Goal: Task Accomplishment & Management: Complete application form

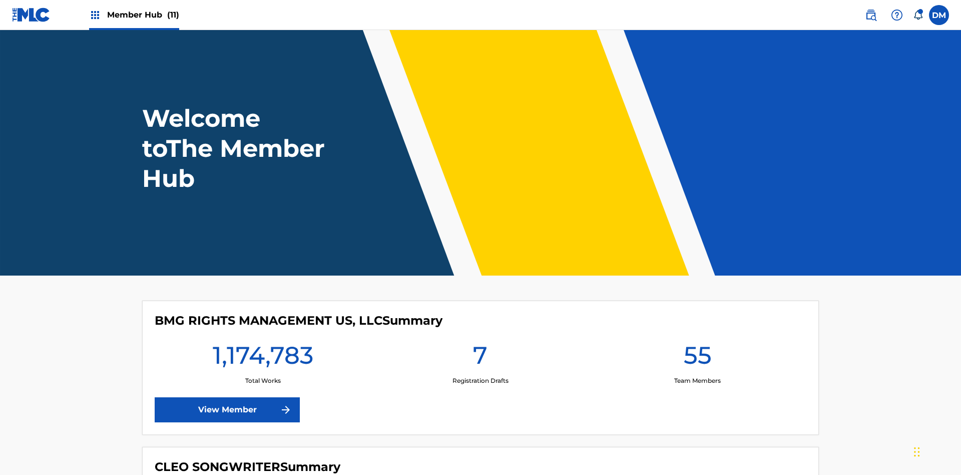
click at [143, 15] on span "Member Hub (11)" at bounding box center [143, 15] width 72 height 12
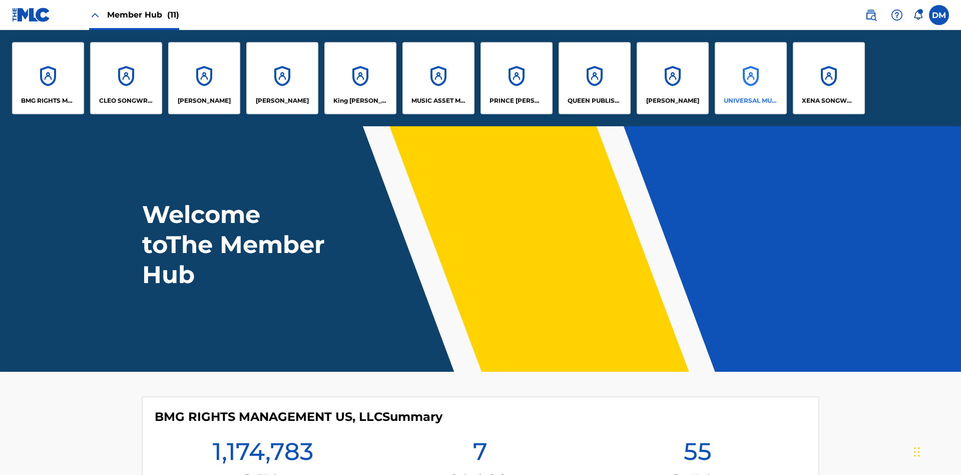
click at [751, 101] on p "UNIVERSAL MUSIC PUB GROUP" at bounding box center [751, 100] width 55 height 9
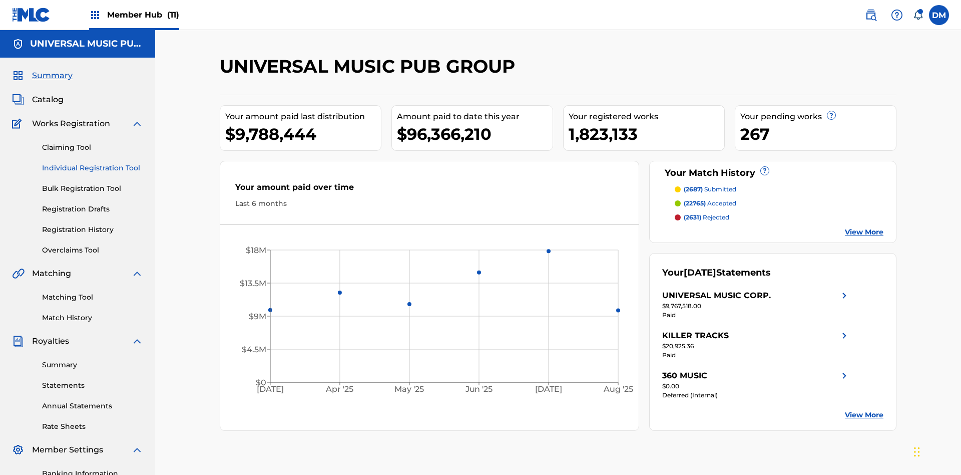
click at [93, 163] on link "Individual Registration Tool" at bounding box center [92, 168] width 101 height 11
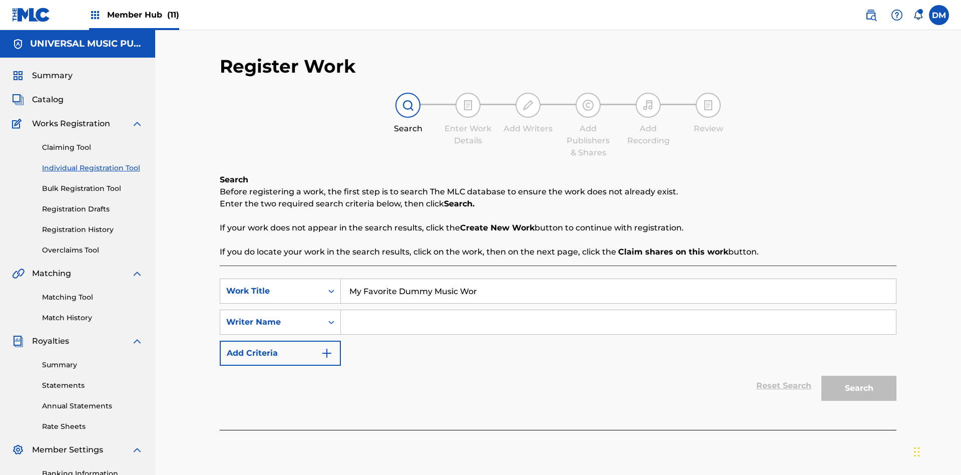
type input "My Favorite Dummy Music Work"
click at [618, 310] on input "Search Form" at bounding box center [618, 322] width 555 height 24
click at [859, 376] on button "Search" at bounding box center [859, 388] width 75 height 25
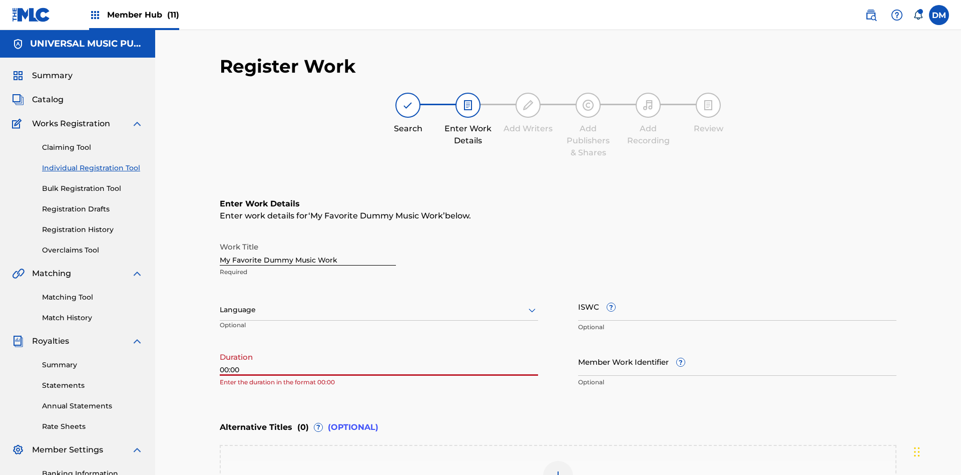
type input "00:00"
click at [532, 304] on icon at bounding box center [532, 310] width 12 height 12
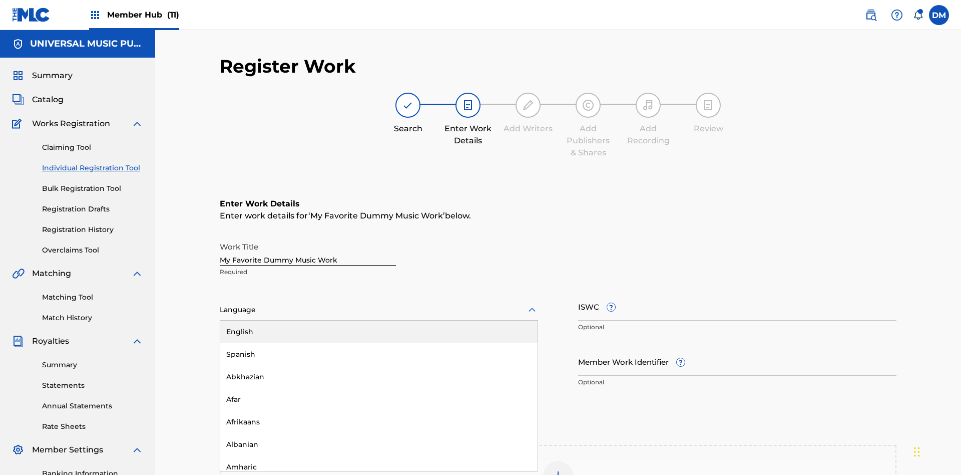
click at [738, 347] on input "Member Work Identifier ?" at bounding box center [737, 361] width 318 height 29
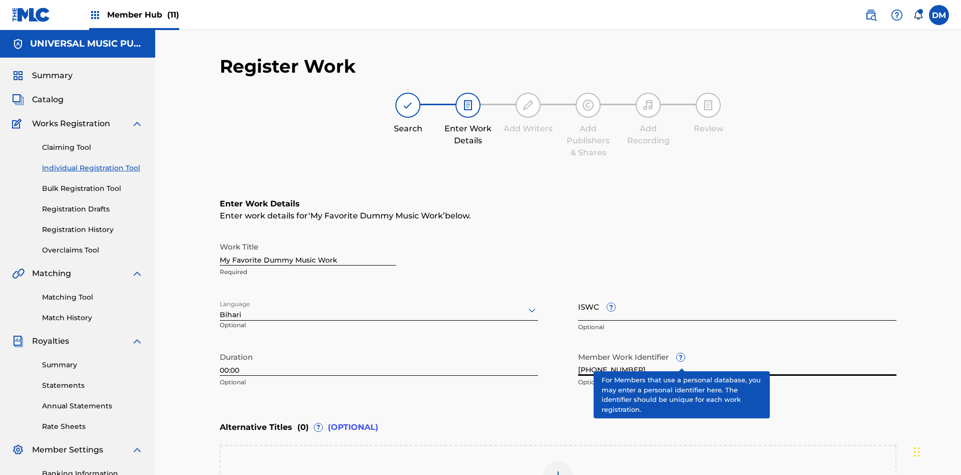
type input "[PHONE_NUMBER]"
click at [738, 292] on input "ISWC ?" at bounding box center [737, 306] width 318 height 29
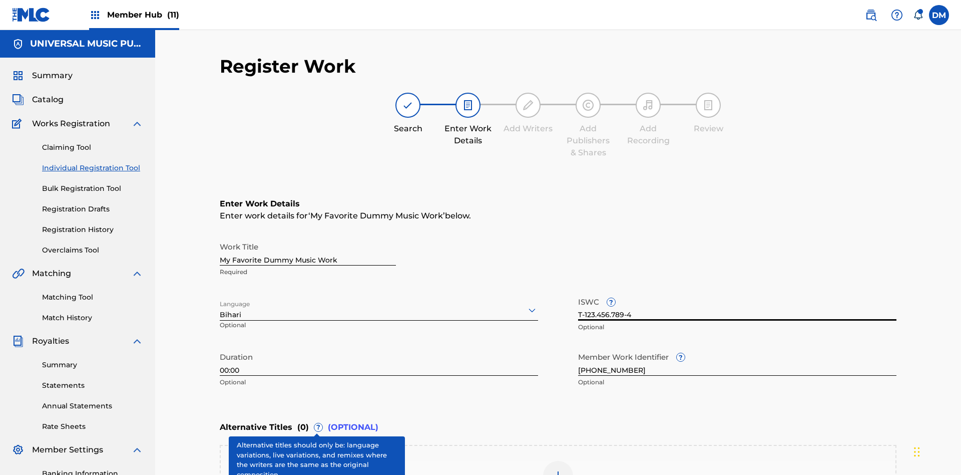
type input "T-123.456.789-4"
click at [558, 470] on img at bounding box center [558, 476] width 12 height 12
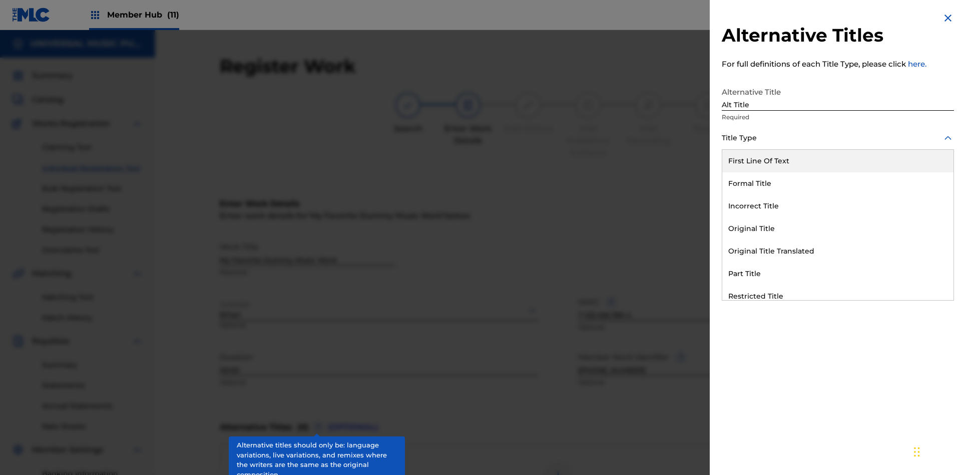
click at [838, 228] on div "Original Title" at bounding box center [838, 228] width 231 height 23
click at [838, 183] on div at bounding box center [838, 183] width 232 height 13
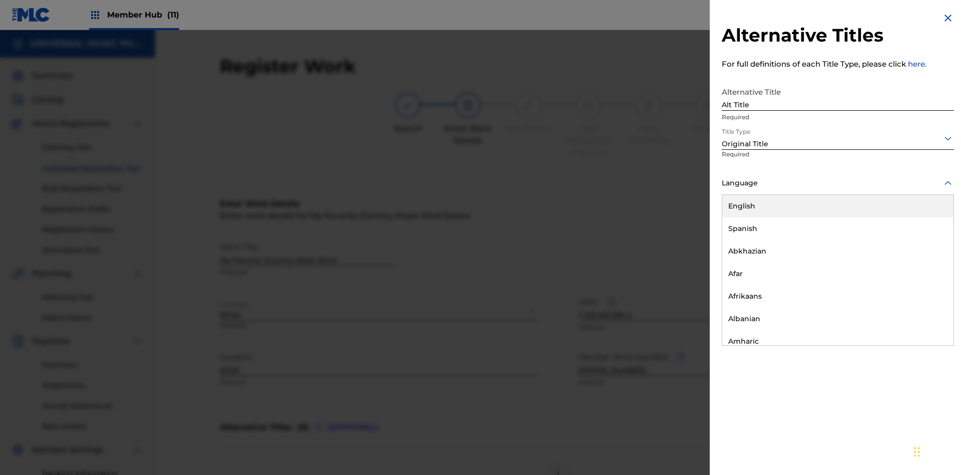
click at [924, 241] on button "Add Title" at bounding box center [924, 241] width 60 height 25
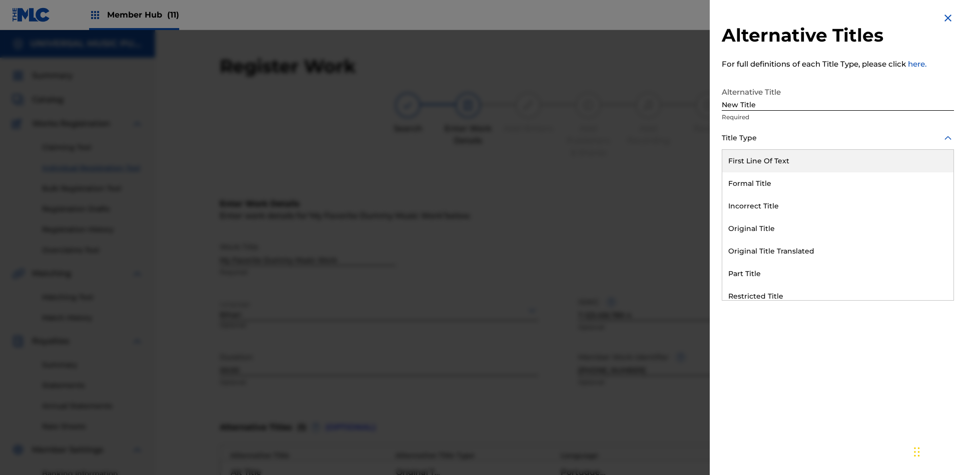
click at [838, 206] on div "Incorrect Title" at bounding box center [838, 206] width 231 height 23
click at [838, 183] on div at bounding box center [838, 183] width 232 height 13
click at [924, 241] on button "Add Title" at bounding box center [924, 241] width 60 height 25
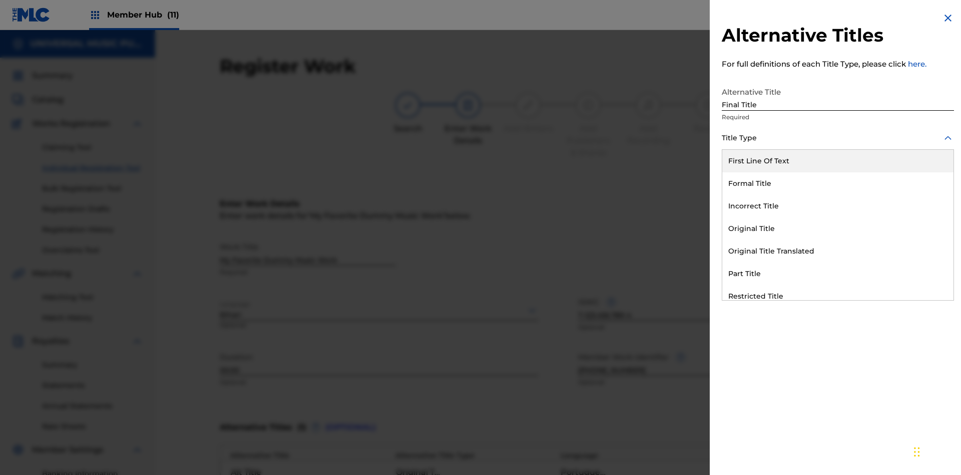
click at [838, 273] on div "Part Title" at bounding box center [838, 273] width 231 height 23
click at [838, 183] on div at bounding box center [838, 183] width 232 height 13
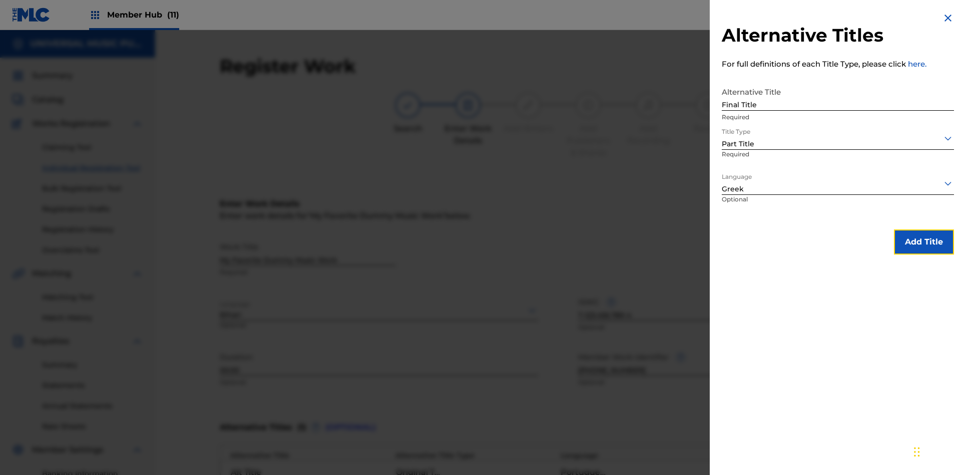
click at [924, 241] on button "Add Title" at bounding box center [924, 241] width 60 height 25
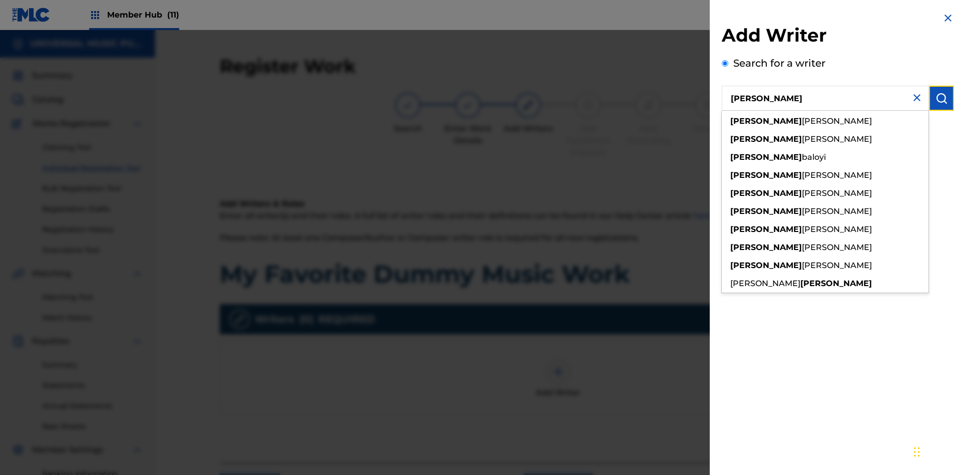
click at [942, 98] on img "submit" at bounding box center [942, 98] width 12 height 12
click at [726, 137] on input "Create a writer" at bounding box center [725, 133] width 7 height 7
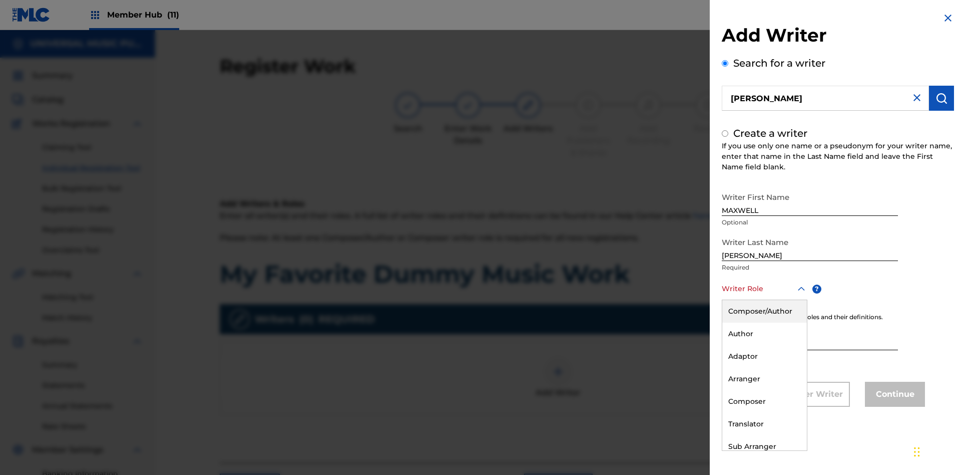
click at [764, 333] on div "Author" at bounding box center [765, 333] width 85 height 23
click at [894, 395] on button "Continue" at bounding box center [895, 394] width 60 height 25
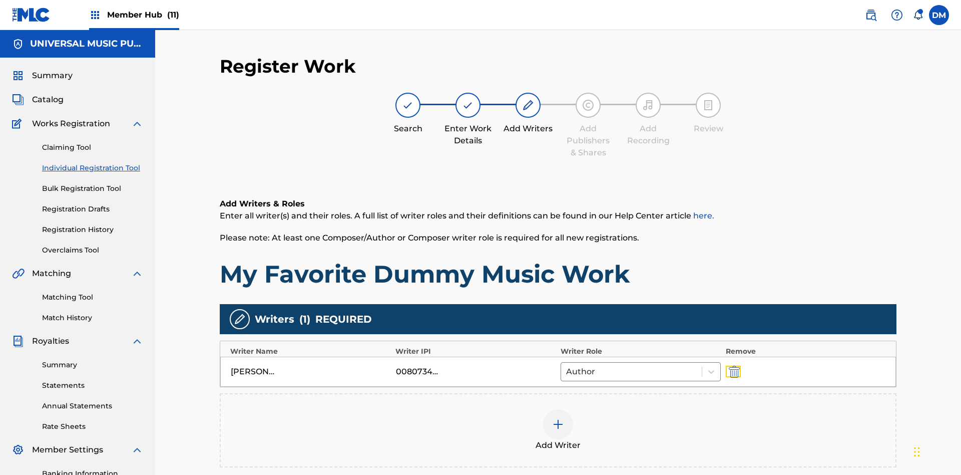
click at [733, 366] on img "submit" at bounding box center [734, 372] width 11 height 12
click at [558, 418] on img at bounding box center [558, 424] width 12 height 12
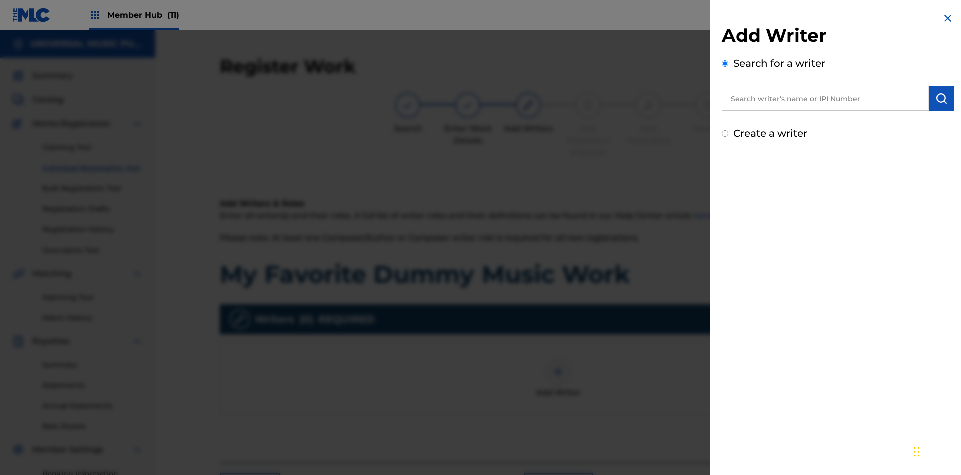
click at [826, 98] on input "text" at bounding box center [825, 98] width 207 height 25
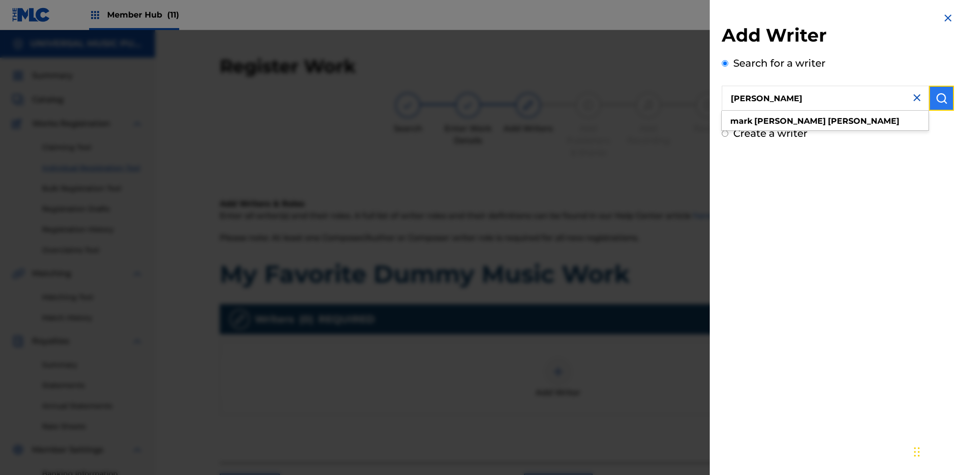
click at [942, 98] on img "submit" at bounding box center [942, 98] width 12 height 12
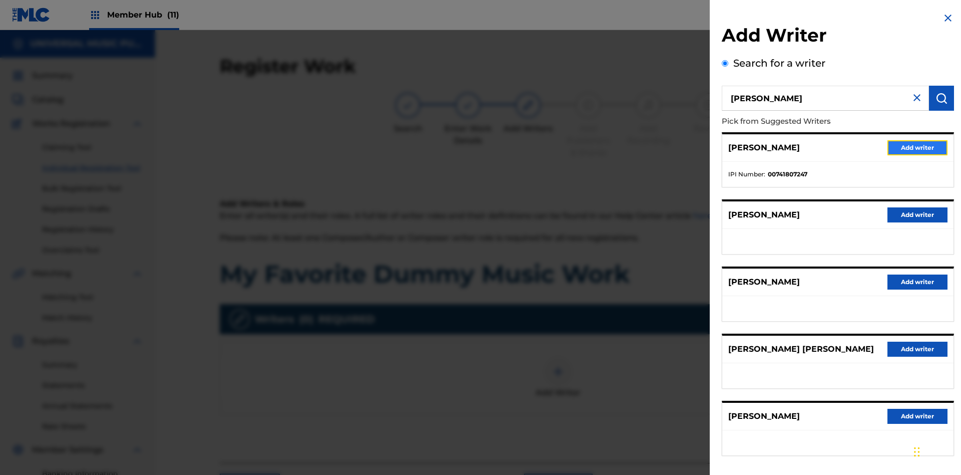
click at [918, 147] on button "Add writer" at bounding box center [918, 147] width 60 height 15
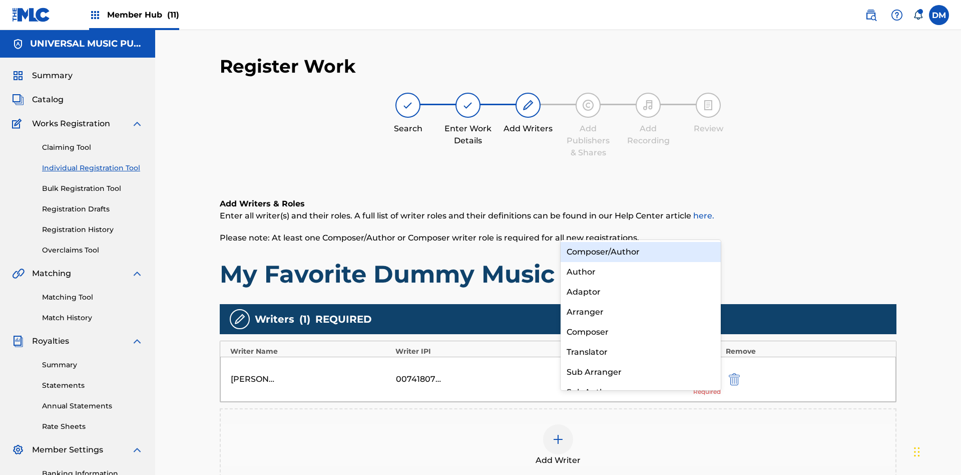
click at [640, 351] on div "Translator" at bounding box center [641, 352] width 160 height 20
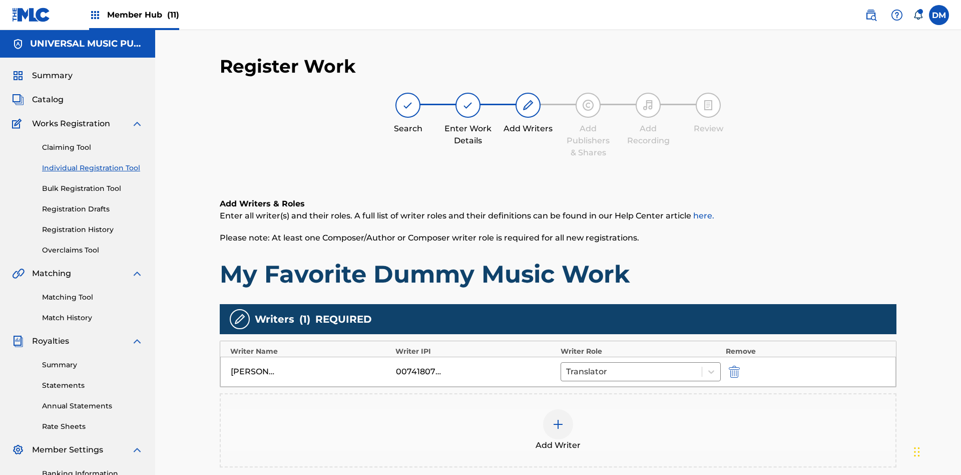
click at [558, 409] on div at bounding box center [558, 424] width 30 height 30
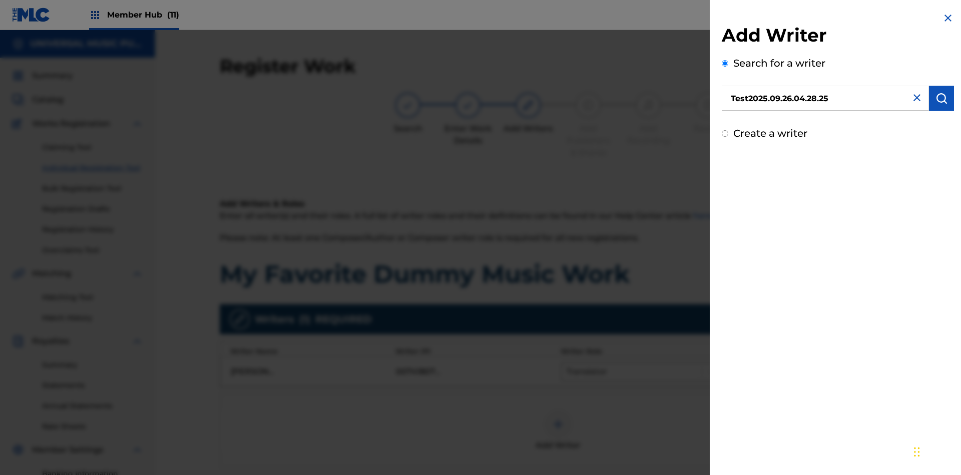
click at [942, 98] on img "submit" at bounding box center [942, 98] width 12 height 12
click at [726, 137] on input "Create a writer" at bounding box center [725, 133] width 7 height 7
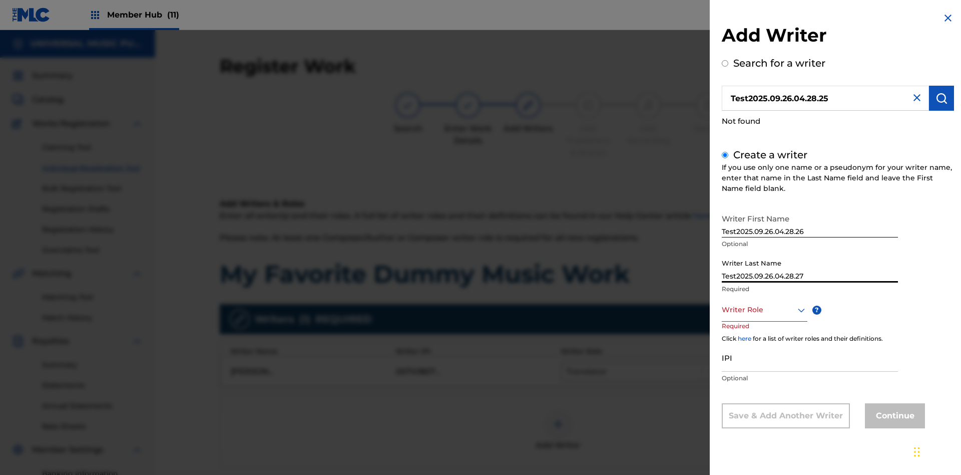
click at [764, 309] on div at bounding box center [765, 309] width 86 height 13
click at [810, 358] on input "IPI" at bounding box center [810, 357] width 176 height 29
click at [894, 416] on button "Continue" at bounding box center [895, 415] width 60 height 25
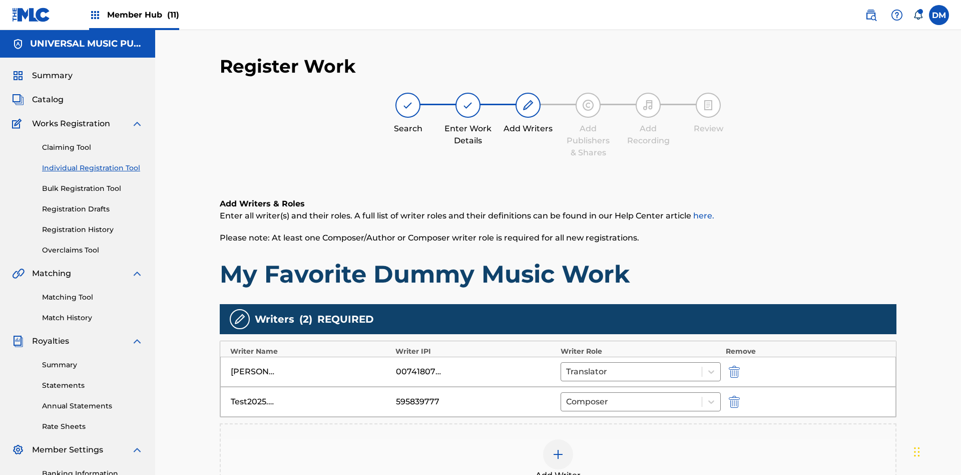
scroll to position [155, 0]
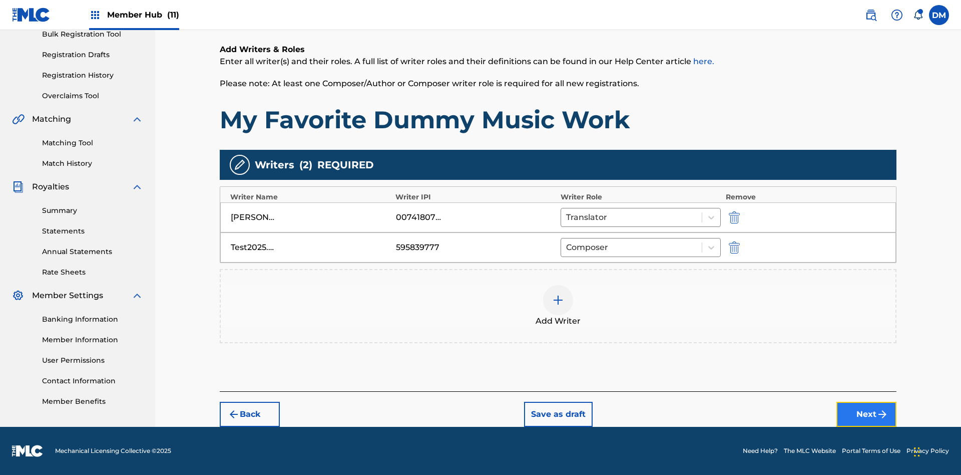
click at [867, 414] on button "Next" at bounding box center [867, 414] width 60 height 25
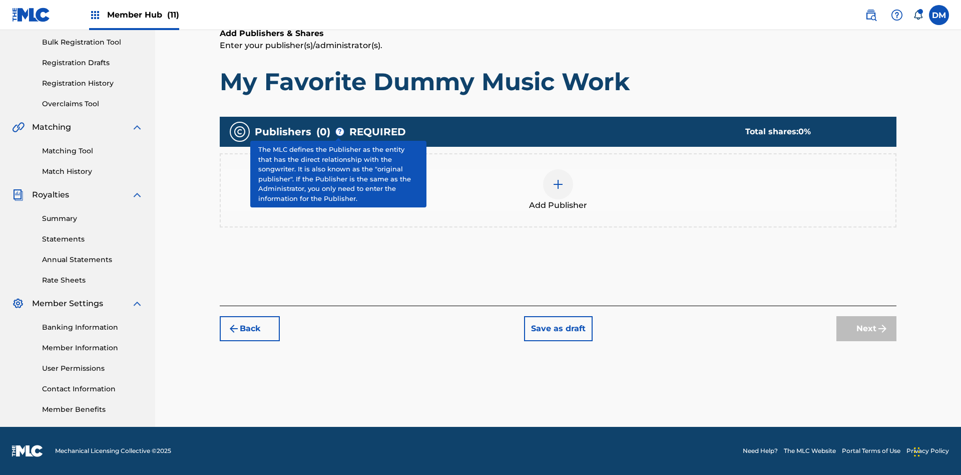
click at [558, 184] on img at bounding box center [558, 184] width 12 height 12
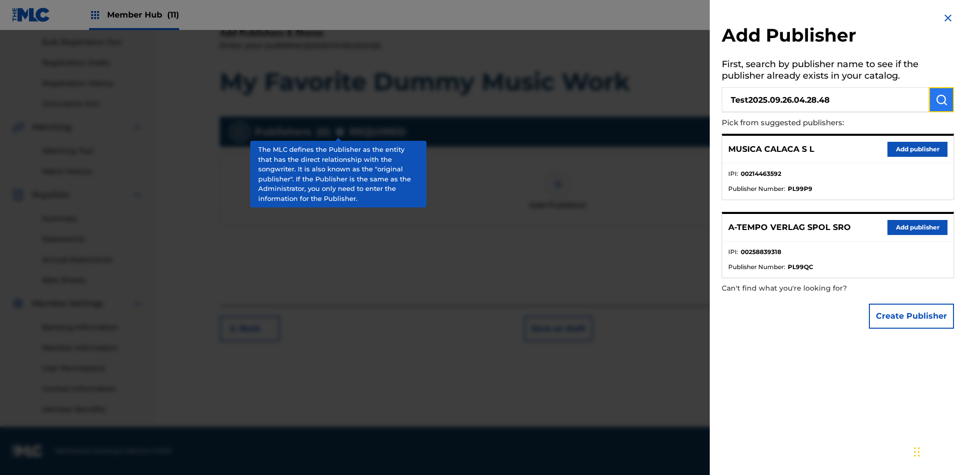
click at [942, 100] on img "submit" at bounding box center [942, 100] width 12 height 12
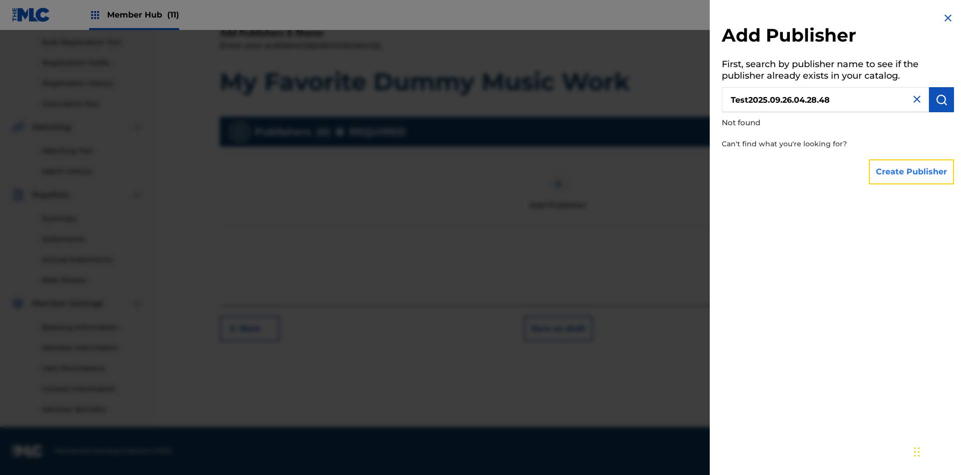
click at [912, 171] on button "Create Publisher" at bounding box center [911, 171] width 85 height 25
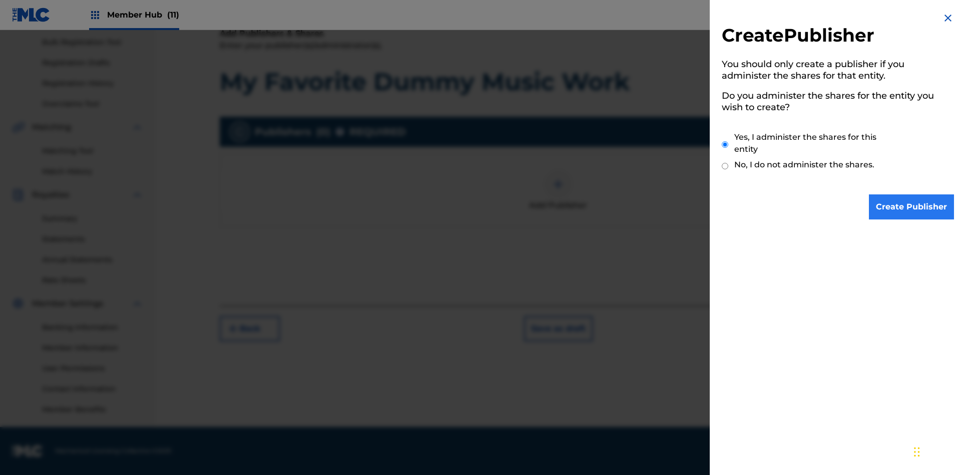
click at [726, 144] on input "Yes, I administer the shares for this entity" at bounding box center [725, 145] width 7 height 22
click at [912, 207] on input "Create Publisher" at bounding box center [911, 206] width 85 height 25
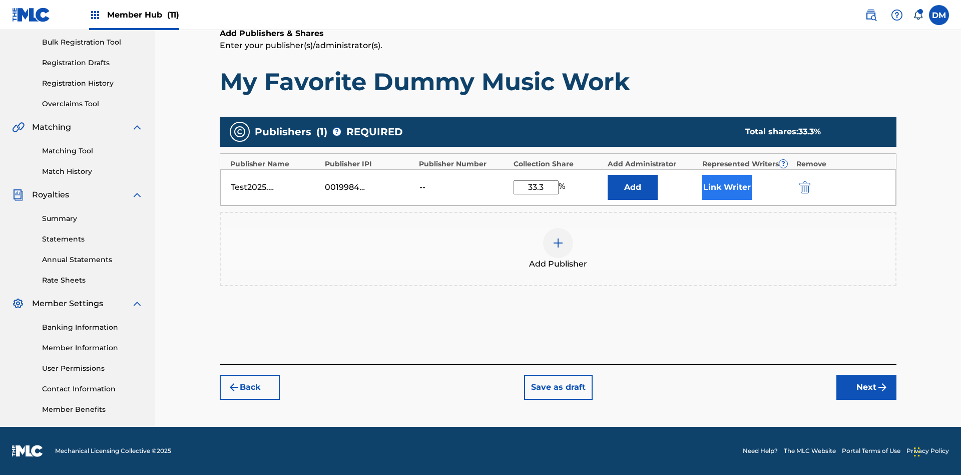
type input "33.3"
click at [727, 187] on button "Link Writer" at bounding box center [727, 187] width 50 height 25
click at [727, 200] on button "Link Writer" at bounding box center [727, 187] width 50 height 25
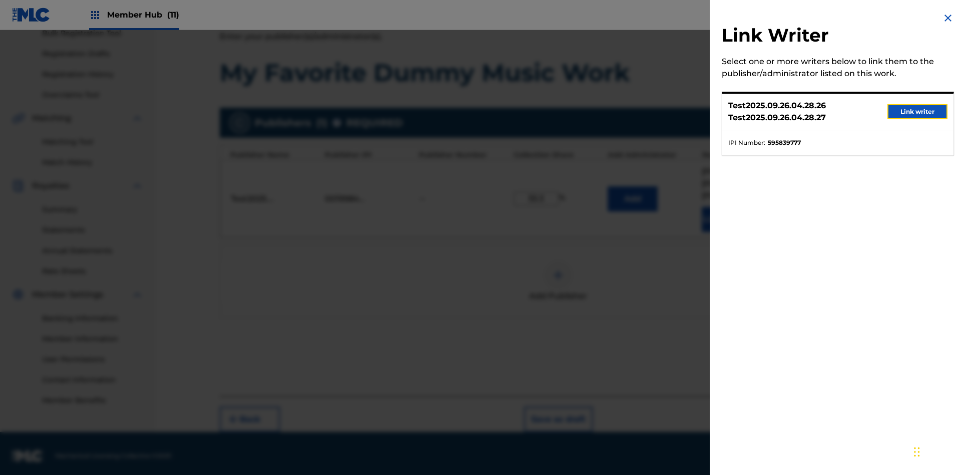
click at [918, 112] on button "Link writer" at bounding box center [918, 111] width 60 height 15
click at [727, 214] on button "Link Writer" at bounding box center [727, 219] width 50 height 25
click at [558, 270] on img at bounding box center [558, 275] width 12 height 12
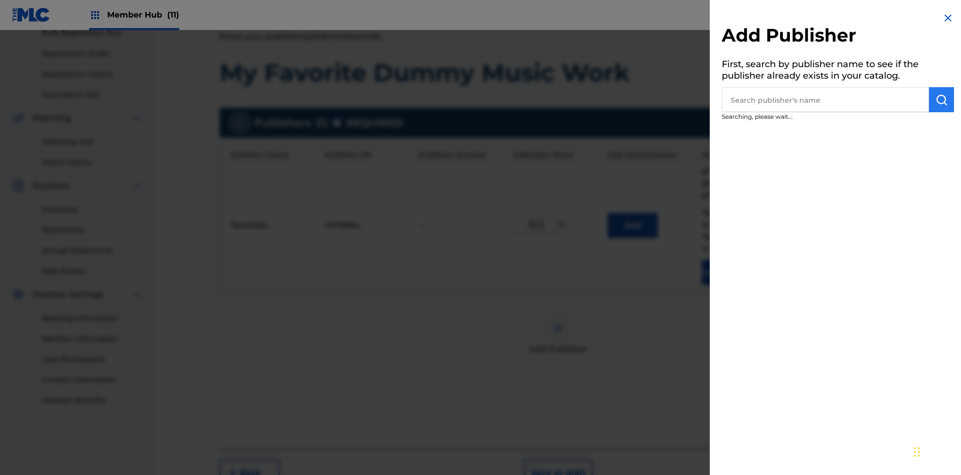
click at [826, 100] on input "text" at bounding box center [825, 99] width 207 height 25
type input "MUSICA CALACA S L"
click at [942, 100] on img "submit" at bounding box center [942, 100] width 12 height 12
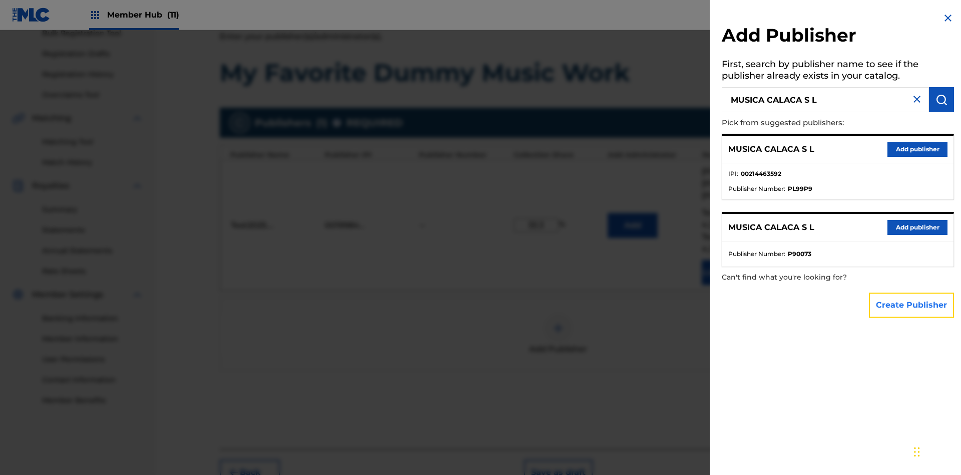
click at [912, 304] on button "Create Publisher" at bounding box center [911, 304] width 85 height 25
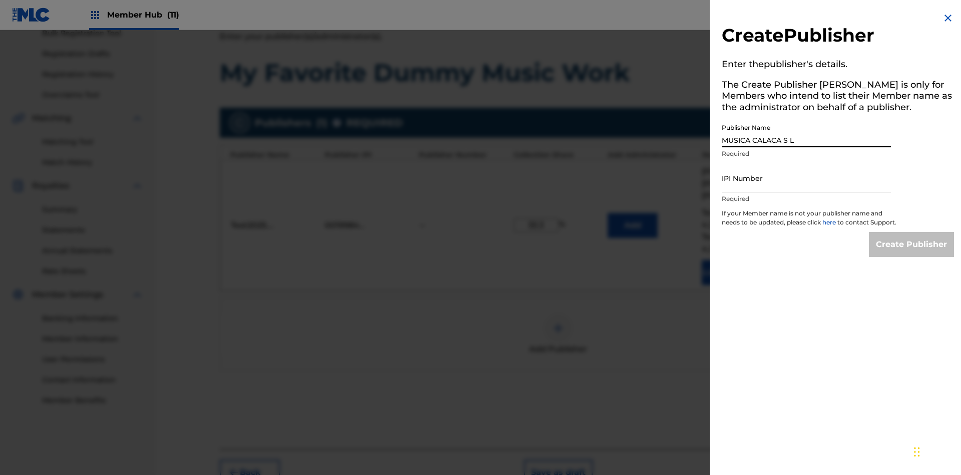
click at [807, 178] on input "IPI Number" at bounding box center [806, 178] width 169 height 29
click at [912, 253] on input "Create Publisher" at bounding box center [911, 244] width 85 height 25
click at [912, 232] on input "Create Publisher" at bounding box center [911, 244] width 85 height 25
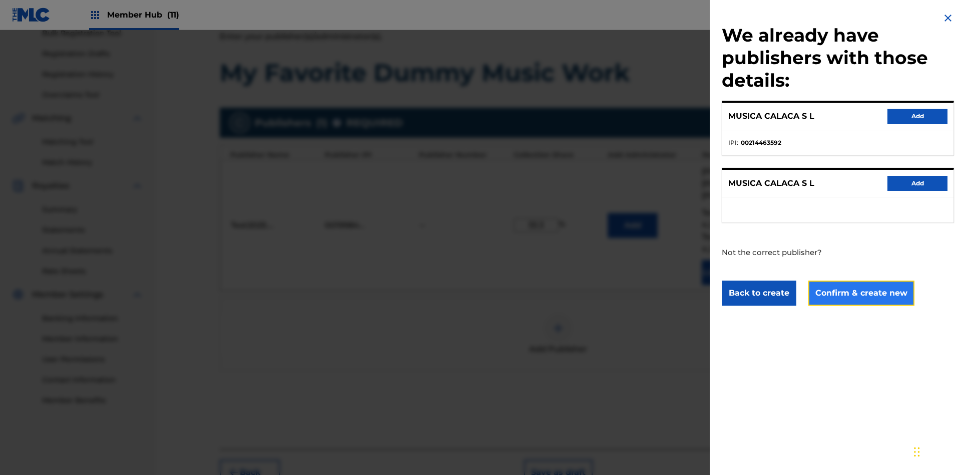
click at [861, 292] on button "Confirm & create new" at bounding box center [862, 292] width 106 height 25
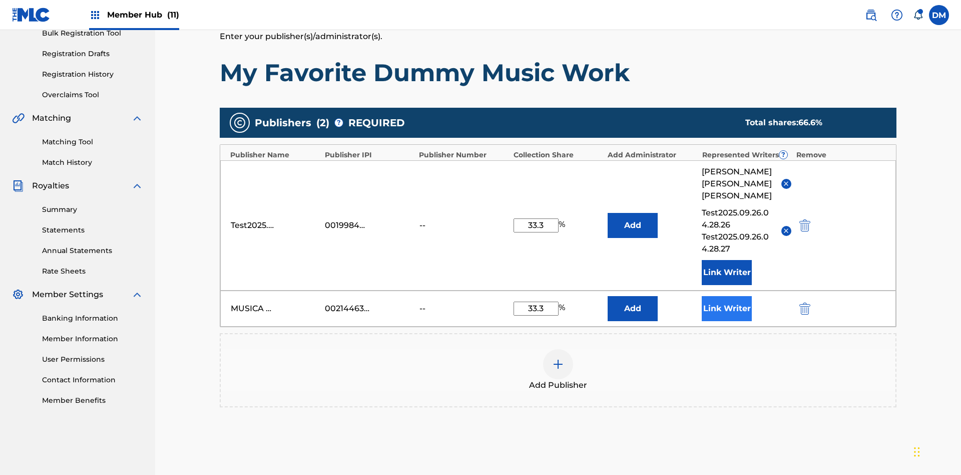
type input "33.3"
click at [727, 296] on button "Link Writer" at bounding box center [727, 308] width 50 height 25
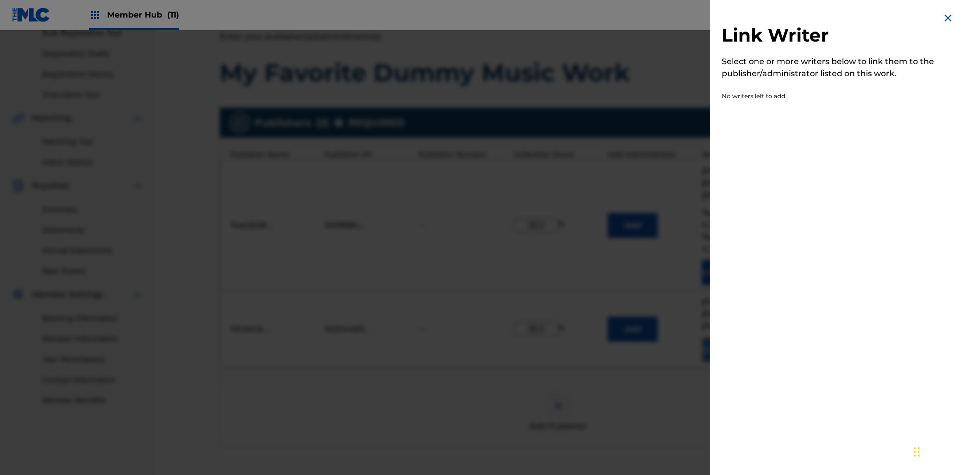
click at [727, 337] on button "Link Writer" at bounding box center [727, 349] width 50 height 25
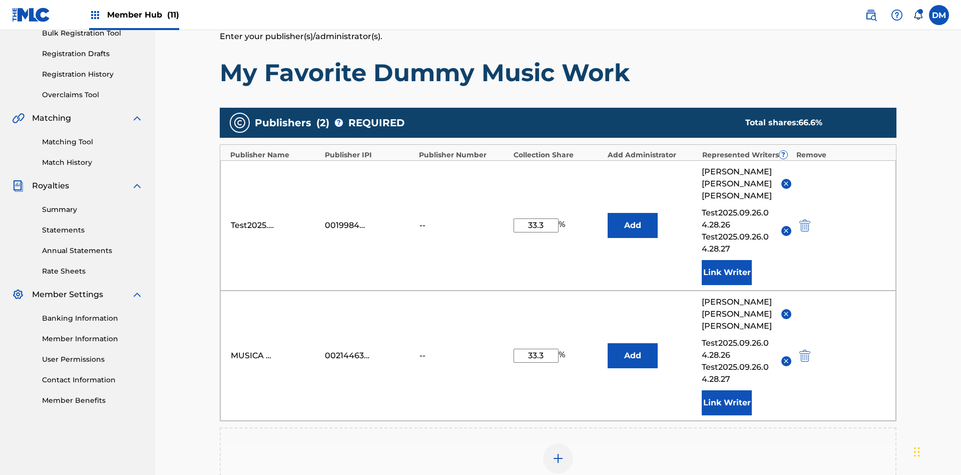
click at [558, 452] on img at bounding box center [558, 458] width 12 height 12
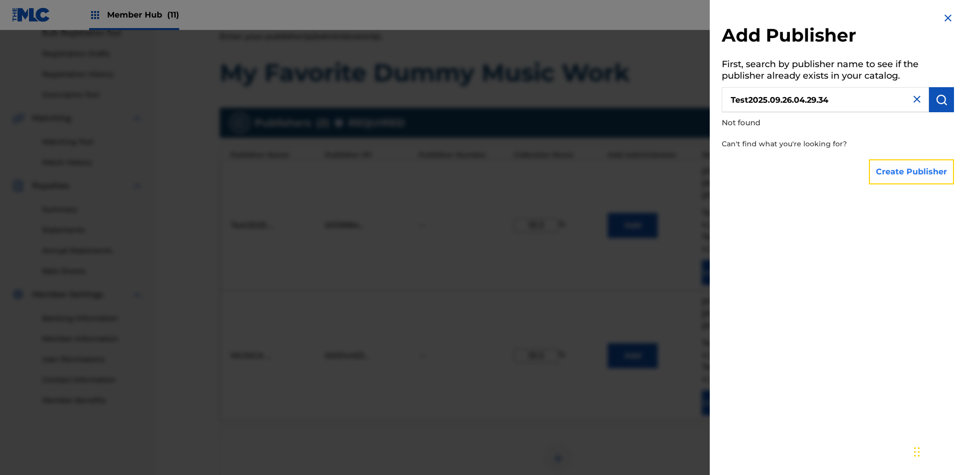
click at [912, 171] on button "Create Publisher" at bounding box center [911, 171] width 85 height 25
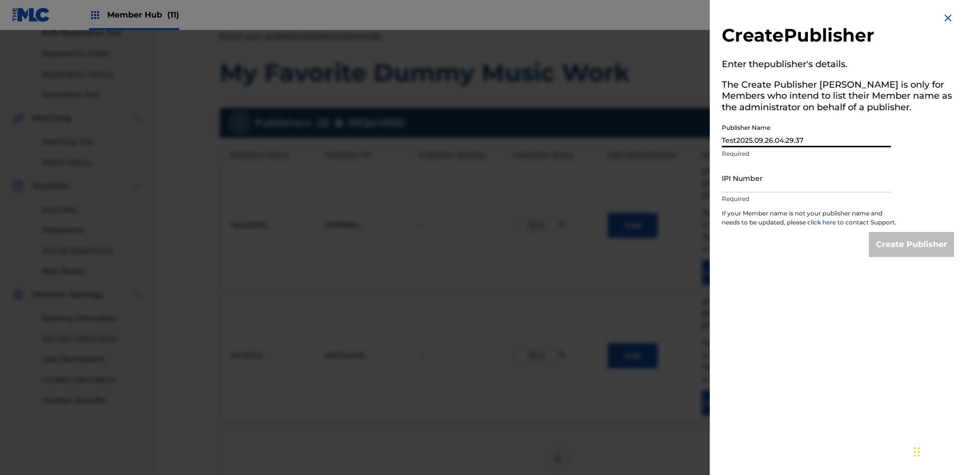
click at [807, 178] on input "IPI Number" at bounding box center [806, 178] width 169 height 29
click at [912, 253] on input "Create Publisher" at bounding box center [911, 244] width 85 height 25
click at [912, 232] on input "Create Publisher" at bounding box center [911, 244] width 85 height 25
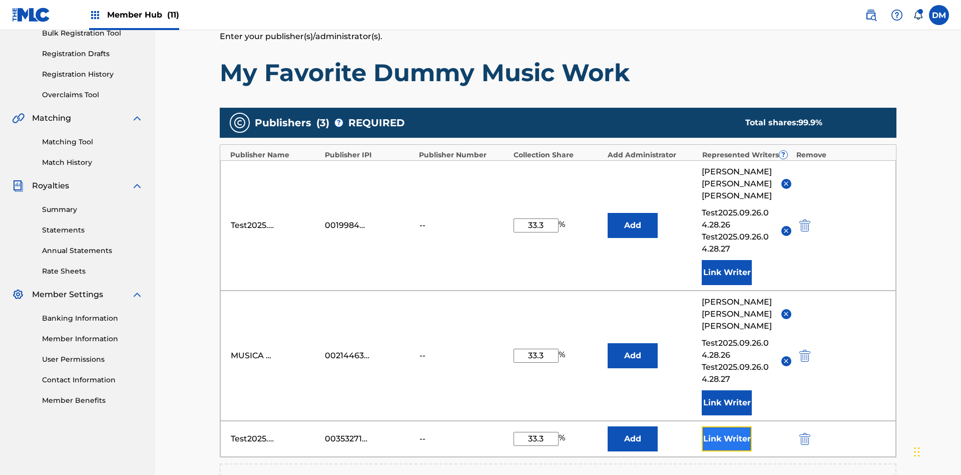
click at [727, 426] on button "Link Writer" at bounding box center [727, 438] width 50 height 25
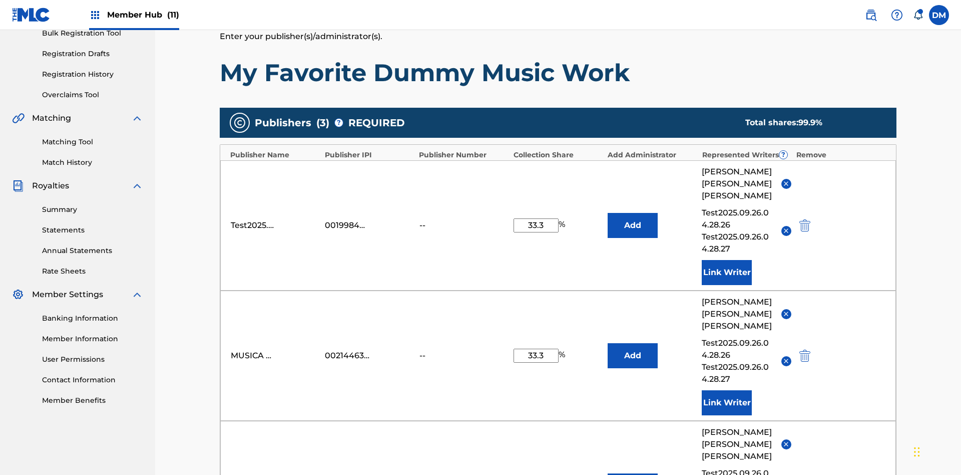
click at [558, 452] on img at bounding box center [558, 458] width 12 height 12
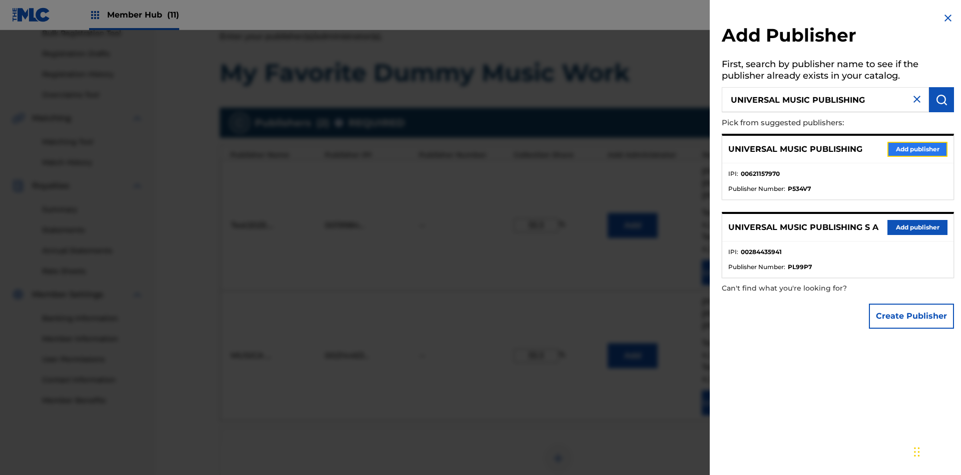
click at [918, 149] on button "Add publisher" at bounding box center [918, 149] width 60 height 15
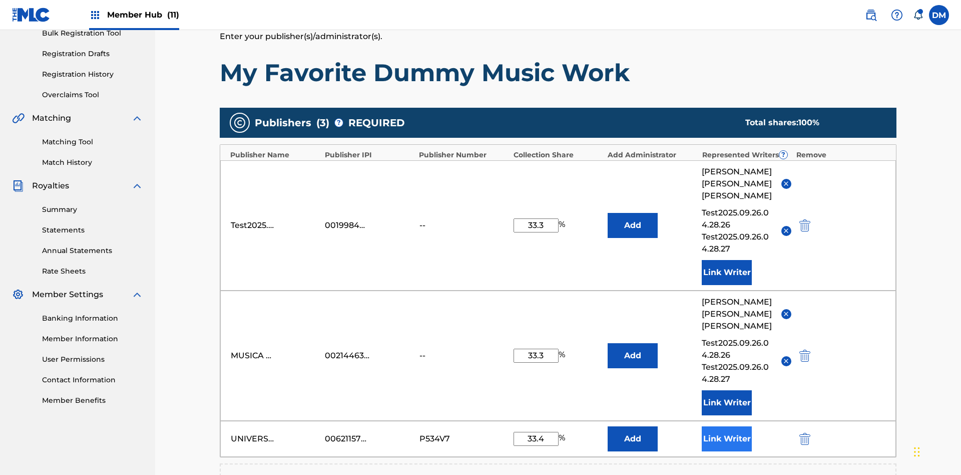
type input "33.4"
click at [727, 426] on button "Link Writer" at bounding box center [727, 438] width 50 height 25
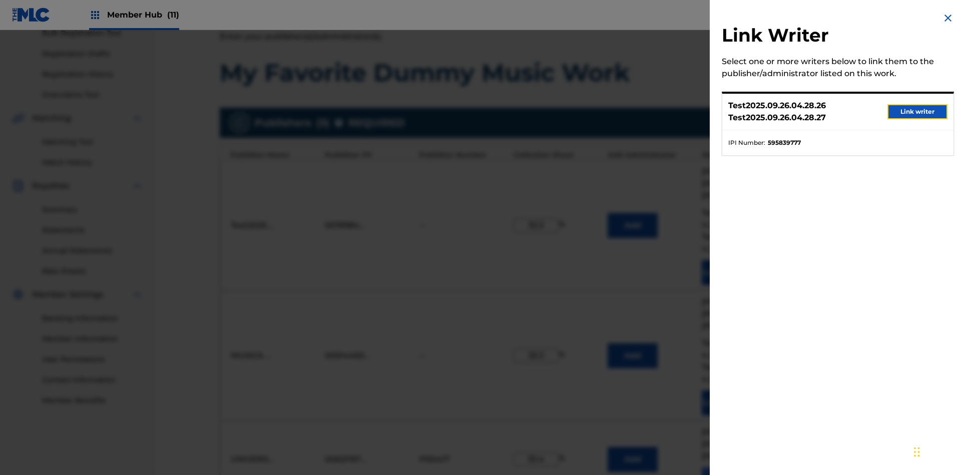
click at [918, 112] on button "Link writer" at bounding box center [918, 111] width 60 height 15
click at [727, 467] on button "Link Writer" at bounding box center [727, 479] width 50 height 25
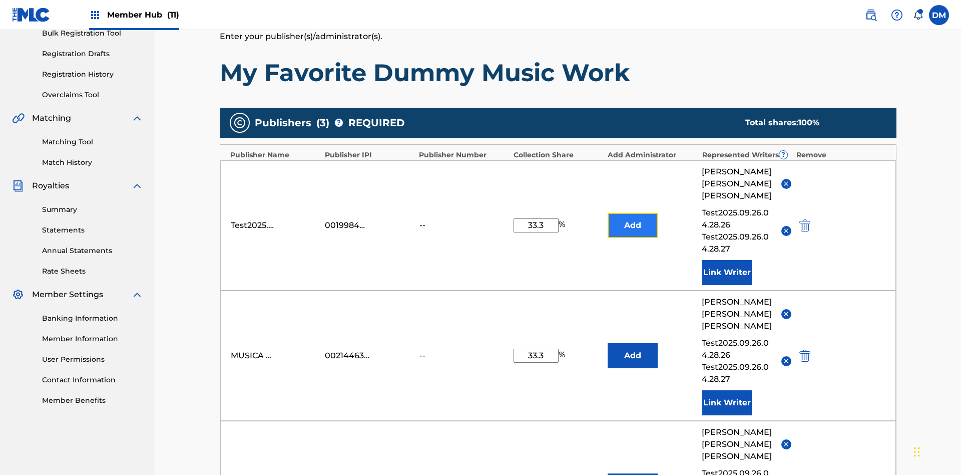
click at [633, 213] on button "Add" at bounding box center [633, 225] width 50 height 25
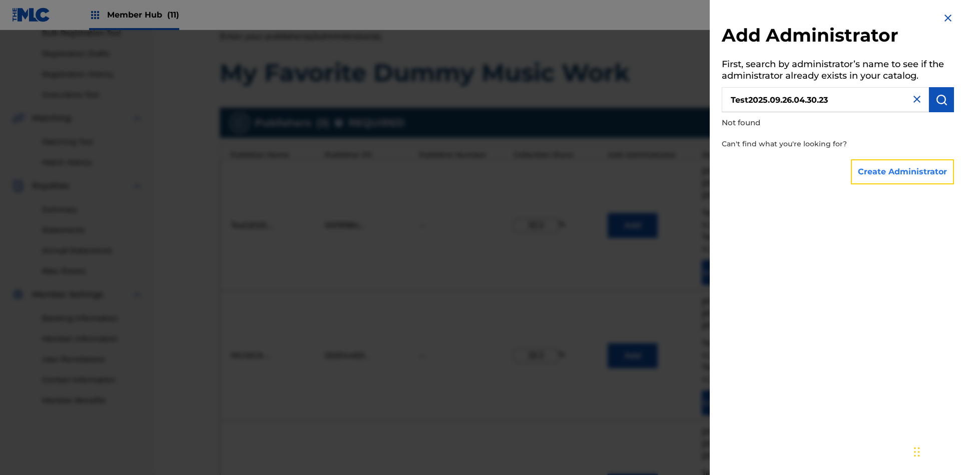
click at [903, 171] on button "Create Administrator" at bounding box center [902, 171] width 103 height 25
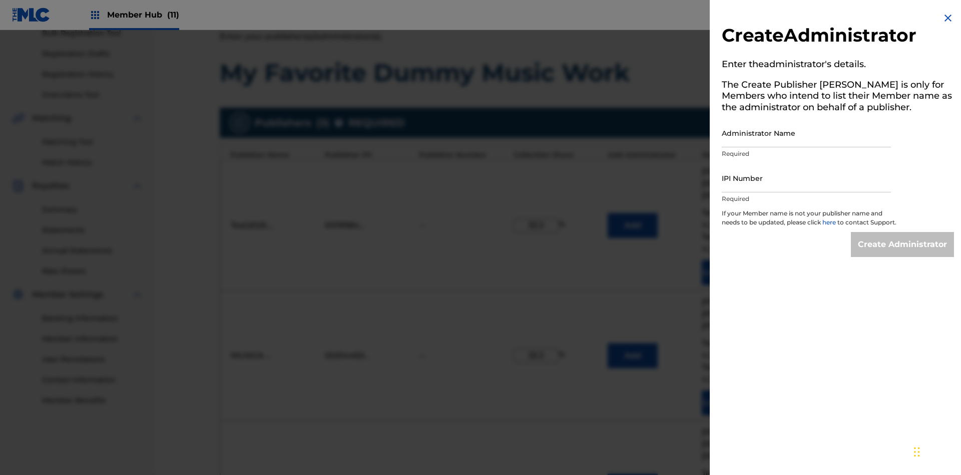
click at [807, 133] on input "Administrator Name" at bounding box center [806, 133] width 169 height 29
click at [807, 178] on input "IPI Number" at bounding box center [806, 178] width 169 height 29
click at [903, 253] on input "Create Administrator" at bounding box center [902, 244] width 103 height 25
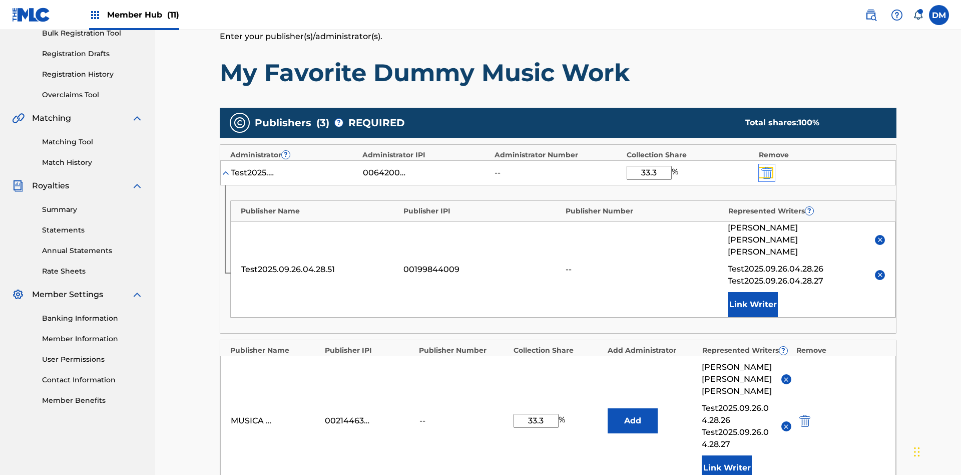
click at [766, 167] on img "submit" at bounding box center [767, 173] width 11 height 12
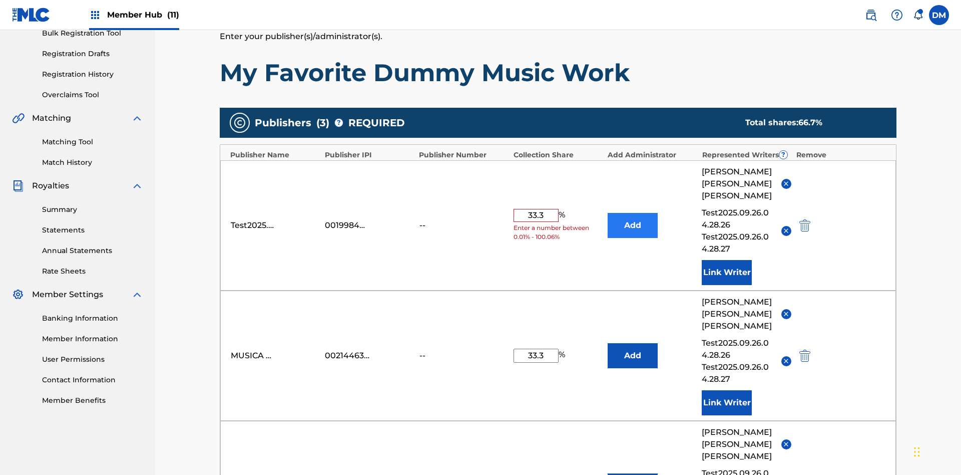
type input "33.3"
click at [633, 213] on button "Add" at bounding box center [633, 225] width 50 height 25
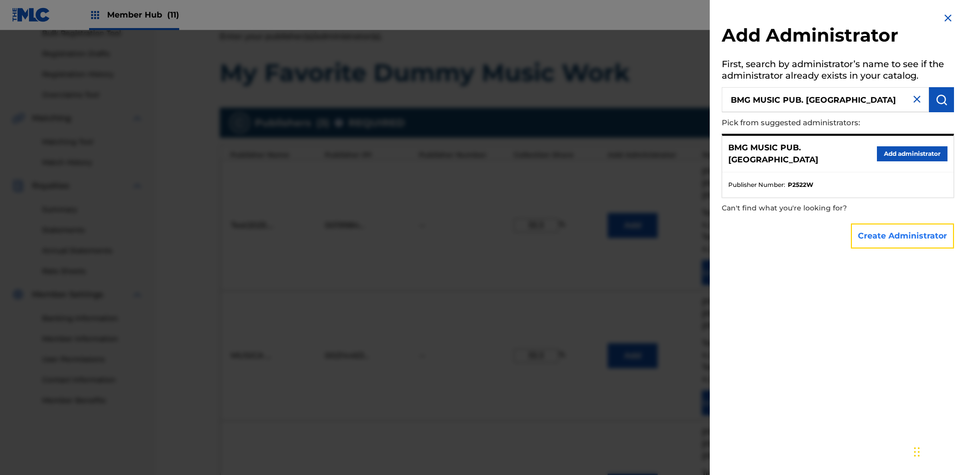
click at [903, 235] on button "Create Administrator" at bounding box center [902, 235] width 103 height 25
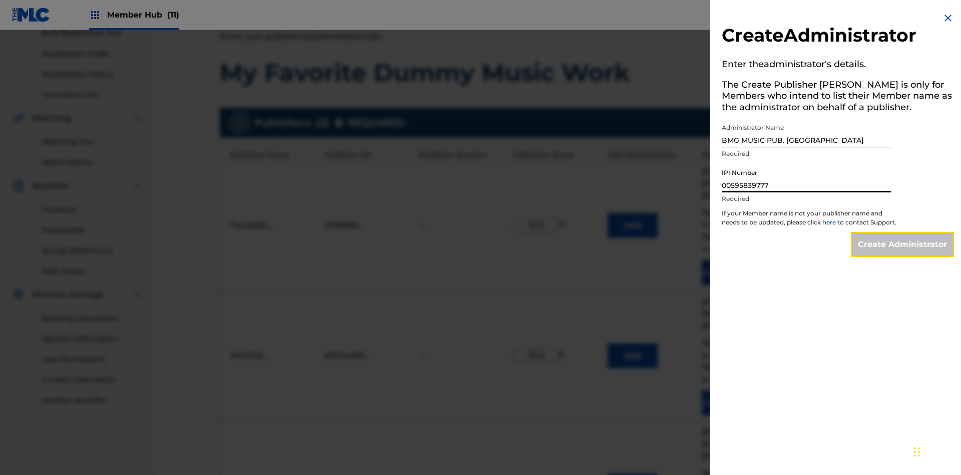
click at [903, 253] on input "Create Administrator" at bounding box center [902, 244] width 103 height 25
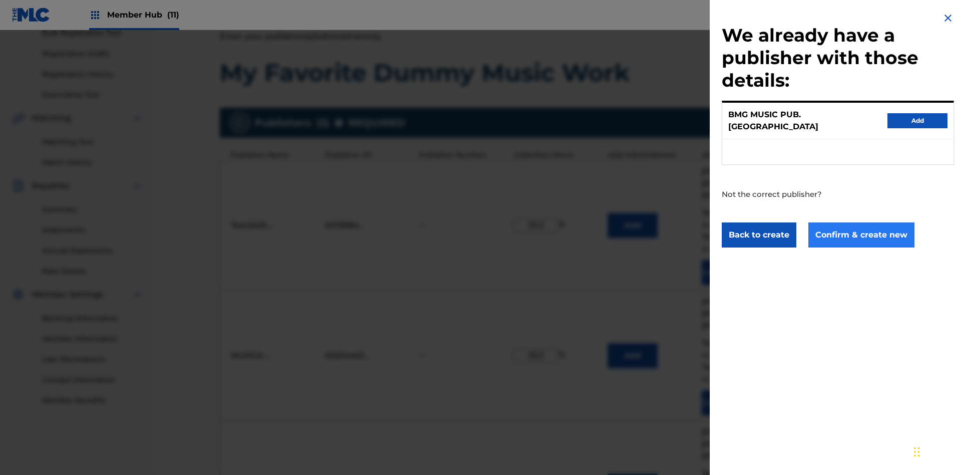
click at [861, 225] on button "Confirm & create new" at bounding box center [862, 234] width 106 height 25
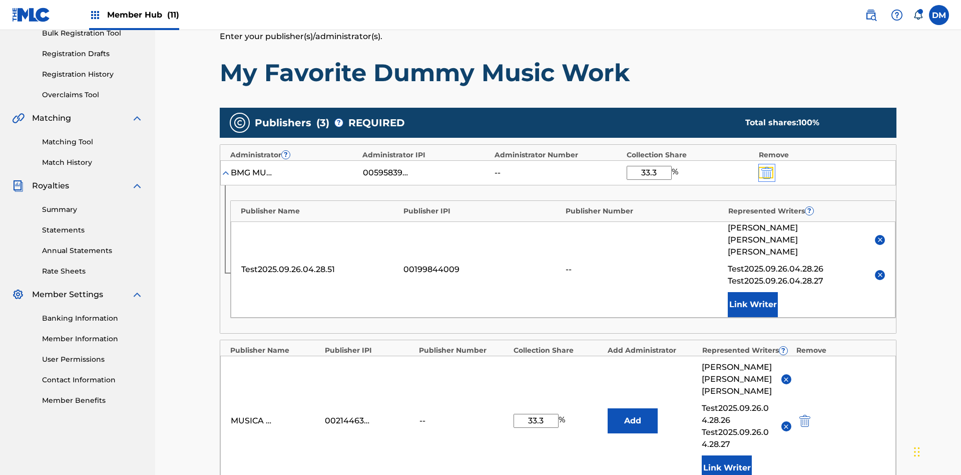
click at [766, 167] on img "submit" at bounding box center [767, 173] width 11 height 12
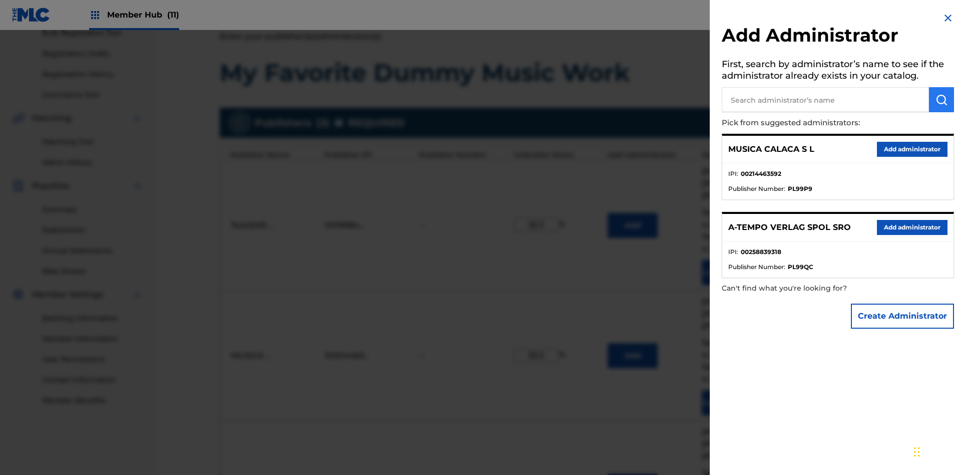
click at [826, 100] on input "text" at bounding box center [825, 99] width 207 height 25
click at [942, 100] on img "submit" at bounding box center [942, 100] width 12 height 12
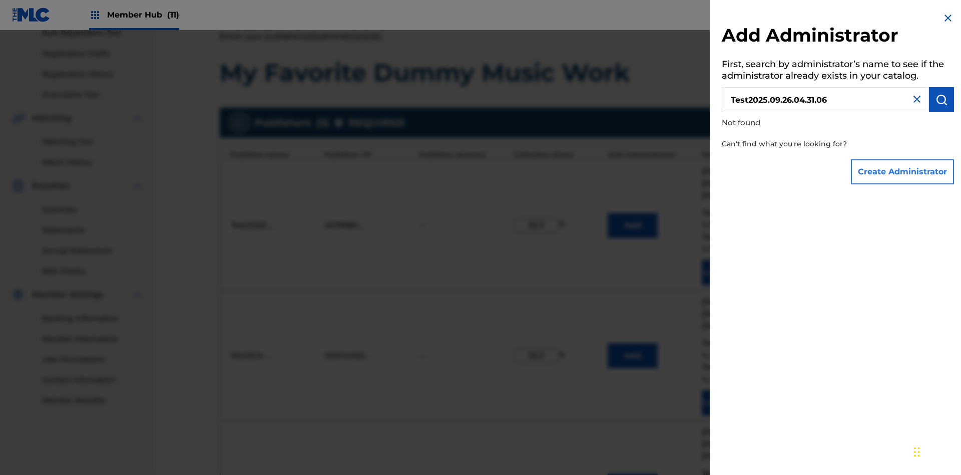
click at [903, 171] on button "Create Administrator" at bounding box center [902, 171] width 103 height 25
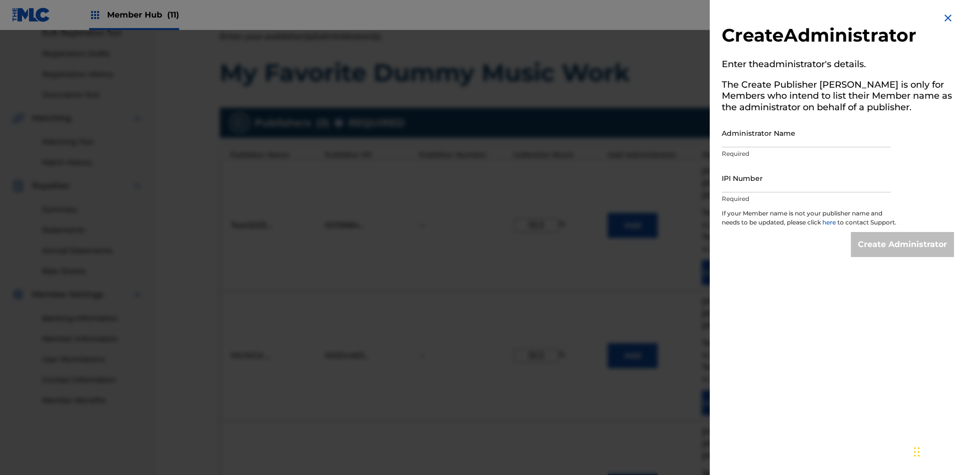
click at [807, 133] on input "Administrator Name" at bounding box center [806, 133] width 169 height 29
click at [807, 178] on input "IPI Number" at bounding box center [806, 178] width 169 height 29
click at [903, 253] on input "Create Administrator" at bounding box center [902, 244] width 103 height 25
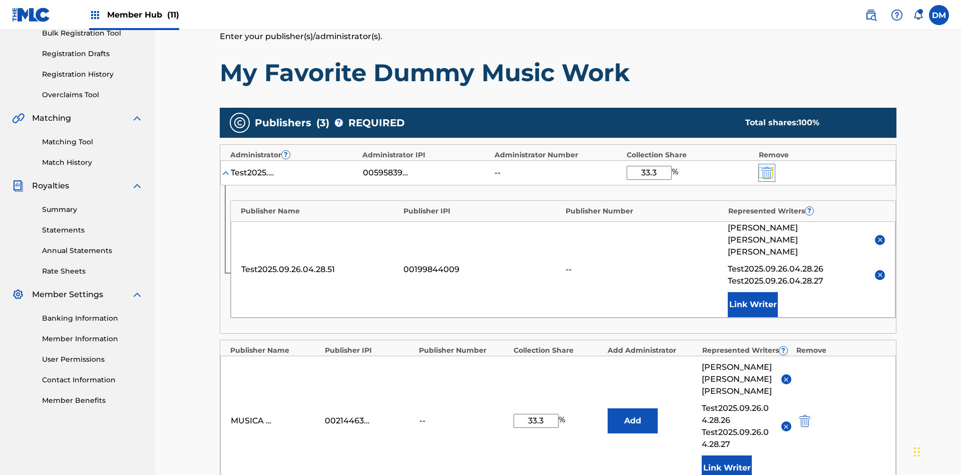
click at [766, 167] on img "submit" at bounding box center [767, 173] width 11 height 12
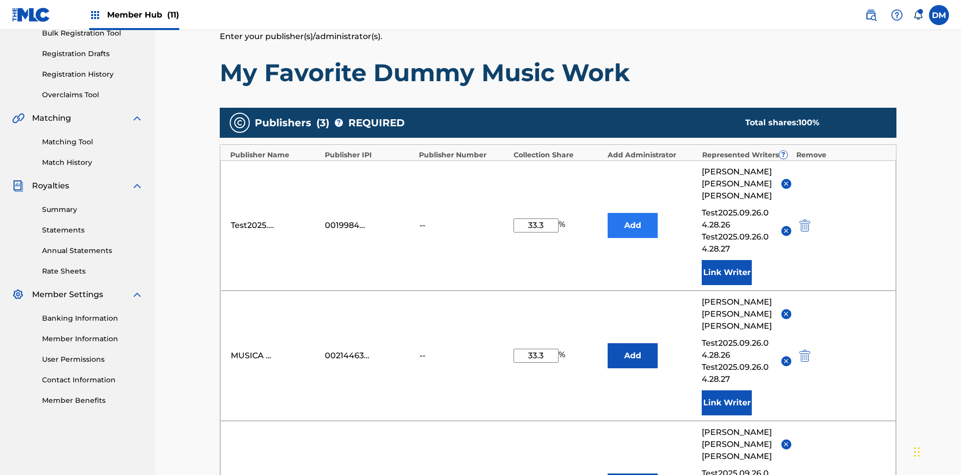
type input "33.3"
click at [633, 213] on button "Add" at bounding box center [633, 225] width 50 height 25
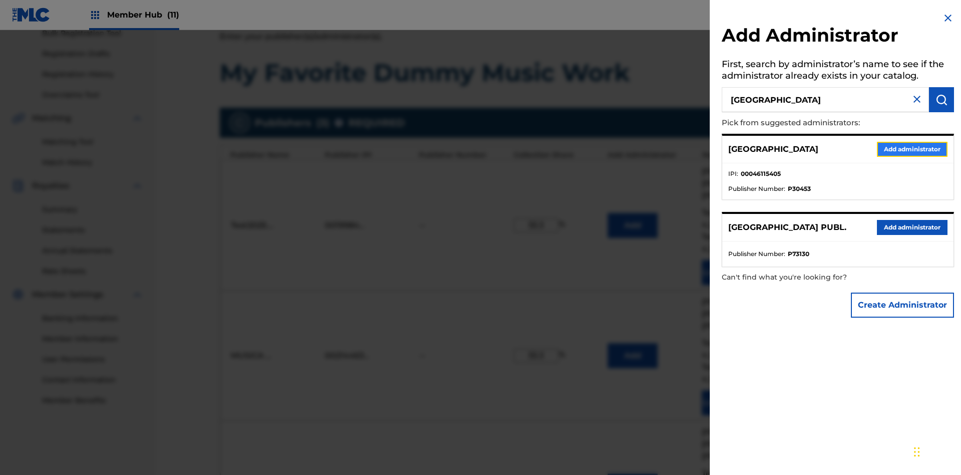
click at [912, 149] on button "Add administrator" at bounding box center [912, 149] width 71 height 15
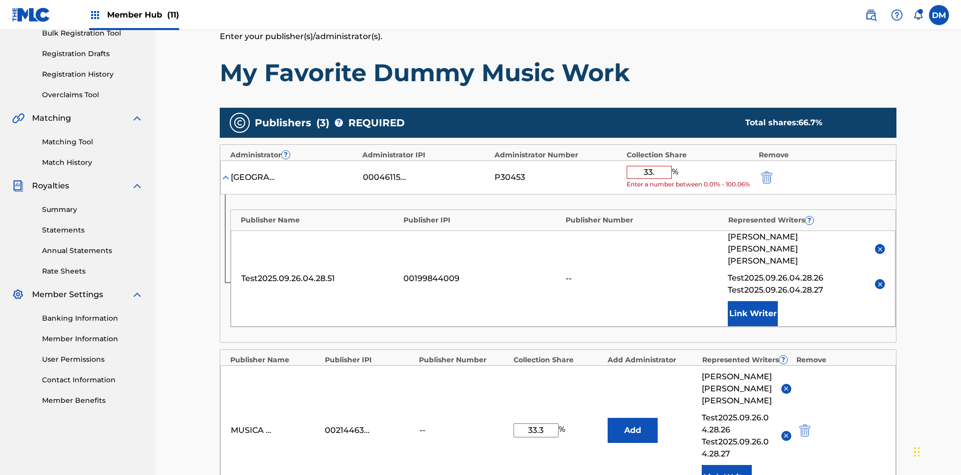
type input "33.3"
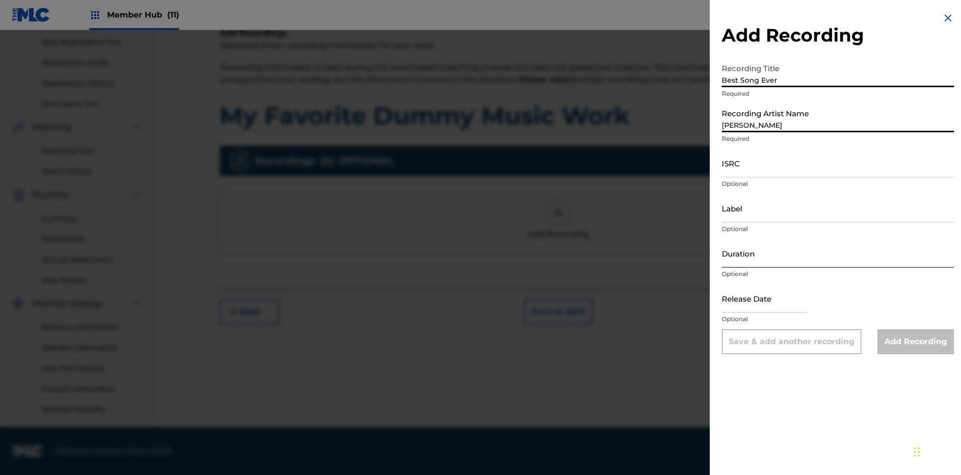
type input "[PERSON_NAME]"
click at [838, 163] on input "ISRC" at bounding box center [838, 163] width 232 height 29
type input "AA3123123123"
click at [838, 208] on input "Label" at bounding box center [838, 208] width 232 height 29
type input "The Label"
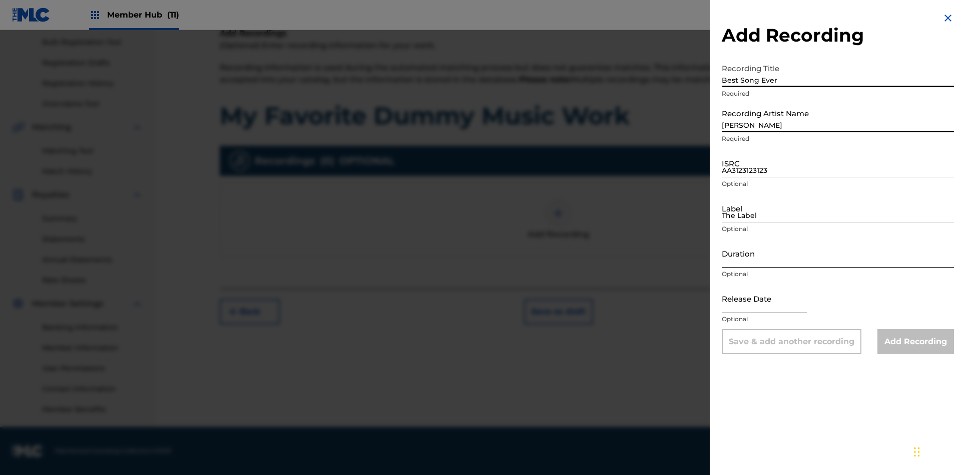
click at [838, 253] on input "Duration" at bounding box center [838, 253] width 232 height 29
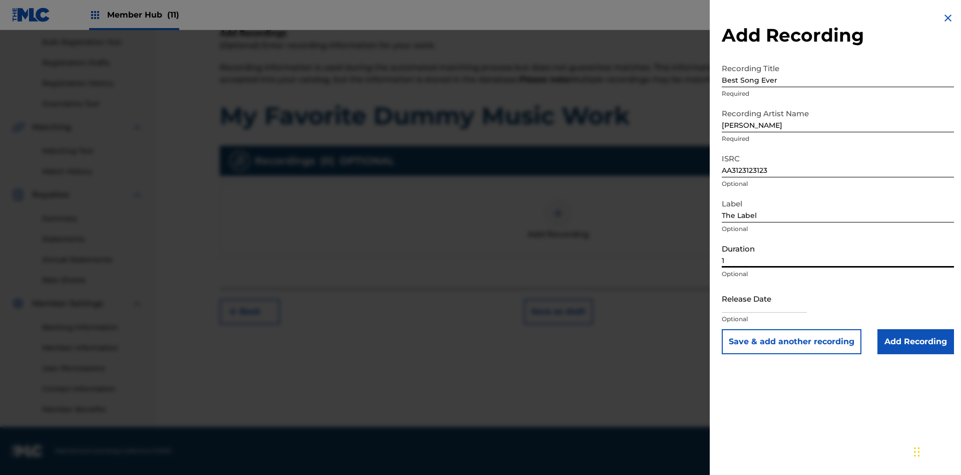
click at [838, 253] on input "1" at bounding box center [838, 253] width 232 height 29
type input "12:25"
click at [773, 299] on input "text" at bounding box center [764, 298] width 85 height 29
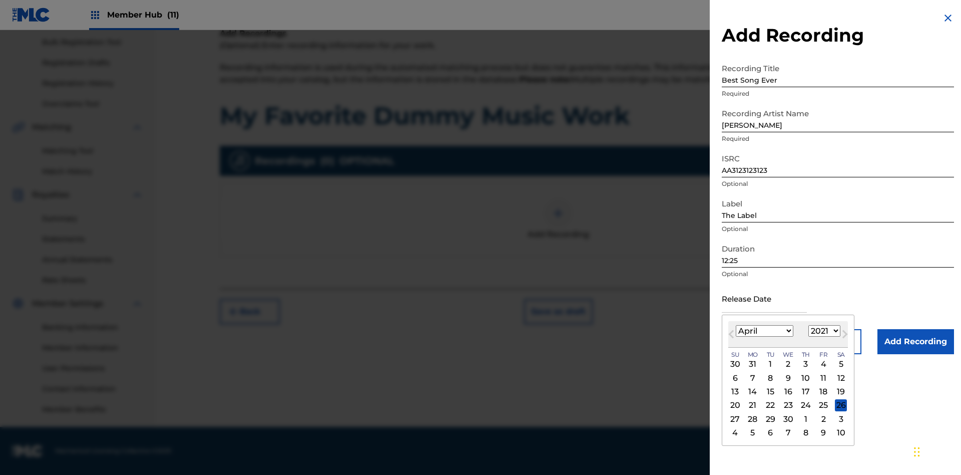
click at [823, 331] on select "1900 1901 1902 1903 1904 1905 1906 1907 1908 1909 1910 1911 1912 1913 1914 1915…" at bounding box center [825, 331] width 32 height 12
click at [916, 341] on input "Add Recording" at bounding box center [916, 341] width 77 height 25
click at [558, 228] on div at bounding box center [558, 213] width 30 height 30
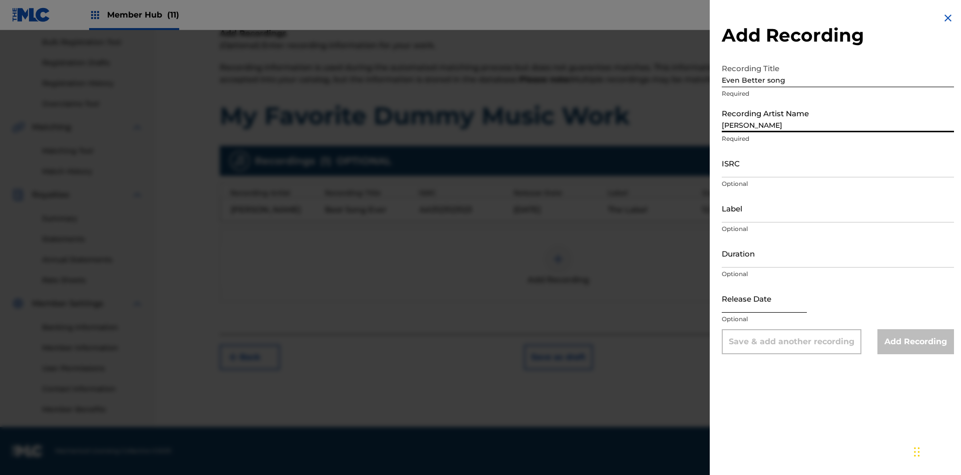
click at [838, 163] on input "ISRC" at bounding box center [838, 163] width 232 height 29
click at [838, 208] on input "Label" at bounding box center [838, 208] width 232 height 29
click at [838, 253] on input "Duration" at bounding box center [838, 253] width 232 height 29
click at [838, 253] on input "1" at bounding box center [838, 253] width 232 height 29
click at [773, 299] on input "text" at bounding box center [764, 298] width 85 height 29
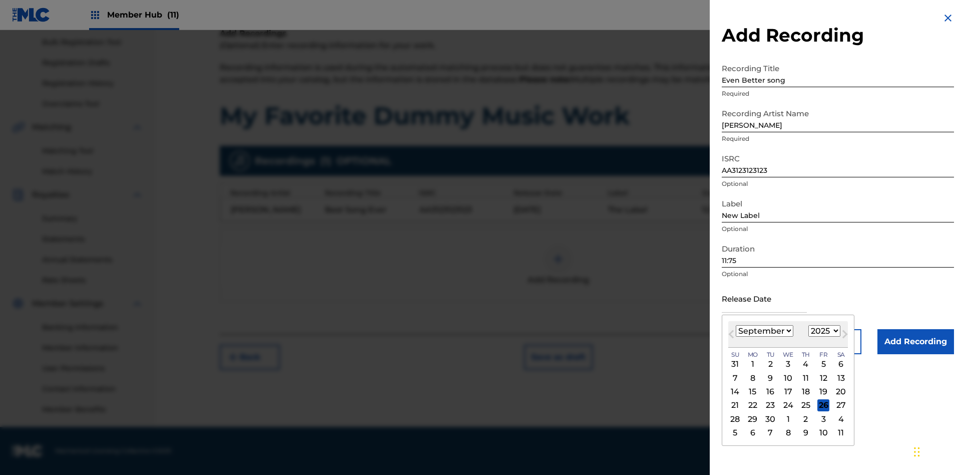
click at [764, 331] on select "January February March April May June July August September October November De…" at bounding box center [765, 331] width 58 height 12
click at [823, 331] on select "1900 1901 1902 1903 1904 1905 1906 1907 1908 1909 1910 1911 1912 1913 1914 1915…" at bounding box center [825, 331] width 32 height 12
click at [916, 341] on input "Add Recording" at bounding box center [916, 341] width 77 height 25
click at [558, 265] on div at bounding box center [558, 259] width 30 height 30
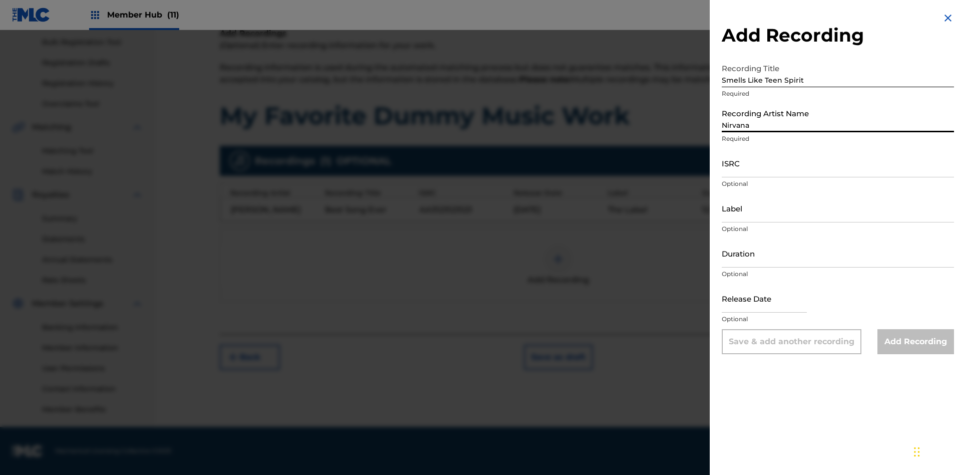
click at [838, 163] on input "ISRC" at bounding box center [838, 163] width 232 height 29
click at [838, 208] on input "Label" at bounding box center [838, 208] width 232 height 29
click at [838, 253] on input "Duration" at bounding box center [838, 253] width 232 height 29
click at [838, 253] on input "1" at bounding box center [838, 253] width 232 height 29
click at [773, 299] on input "text" at bounding box center [764, 298] width 85 height 29
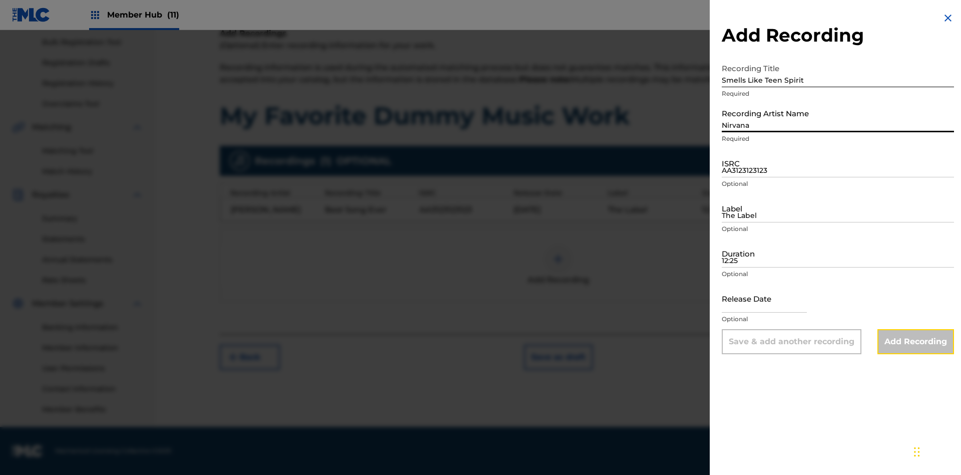
click at [916, 341] on input "Add Recording" at bounding box center [916, 341] width 77 height 25
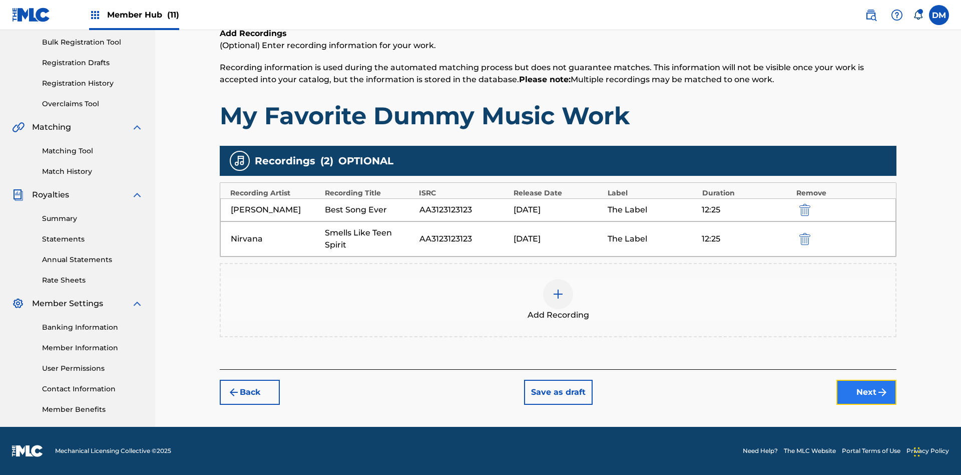
click at [867, 392] on button "Next" at bounding box center [867, 392] width 60 height 25
